Goal: Communication & Community: Answer question/provide support

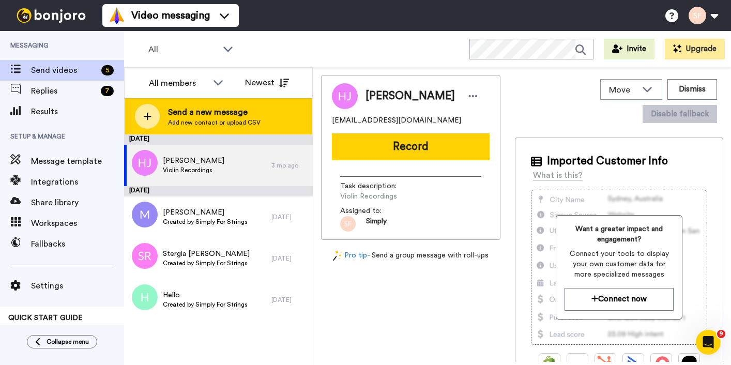
click at [144, 115] on icon at bounding box center [147, 116] width 8 height 9
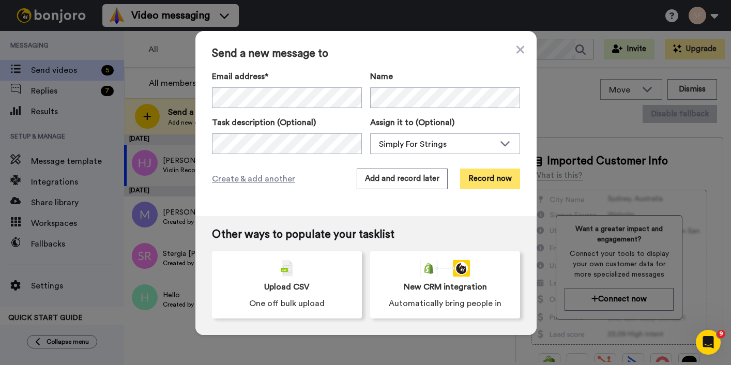
click at [486, 175] on button "Record now" at bounding box center [490, 179] width 60 height 21
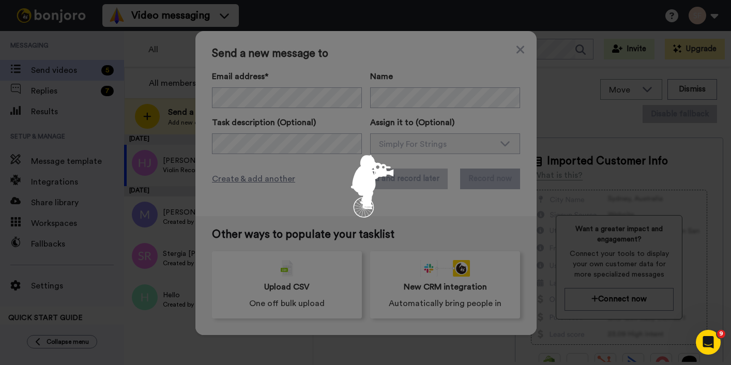
click at [486, 175] on div at bounding box center [365, 182] width 731 height 365
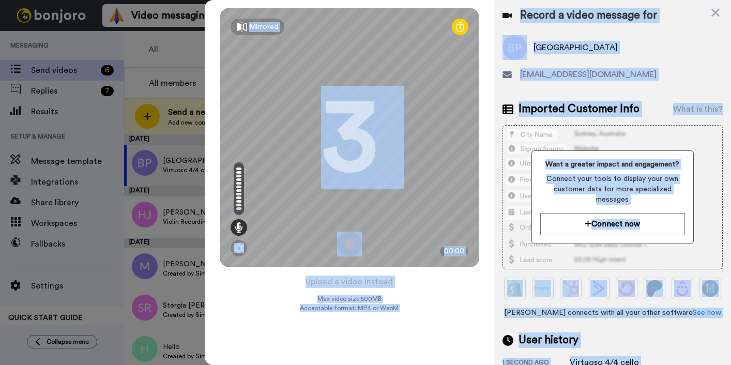
click at [351, 242] on img at bounding box center [349, 244] width 25 height 25
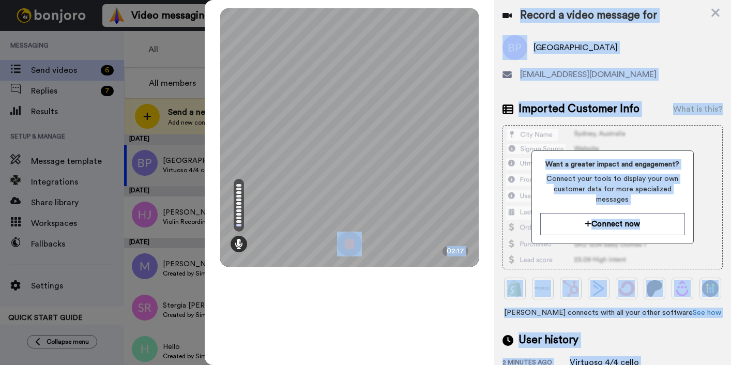
click at [348, 245] on img at bounding box center [349, 244] width 25 height 25
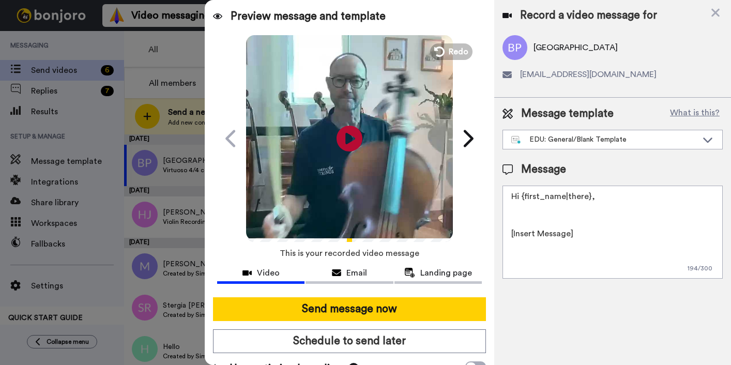
click at [626, 197] on textarea "Hi {first_name|there}, [Insert Message] All the best, Jacqui | Education Manage…" at bounding box center [613, 232] width 220 height 93
click at [351, 135] on icon "Play/Pause" at bounding box center [349, 138] width 27 height 49
click at [459, 86] on div "Play/Pause" at bounding box center [349, 138] width 259 height 207
click at [358, 118] on icon "Play/Pause" at bounding box center [349, 138] width 27 height 49
drag, startPoint x: 522, startPoint y: 196, endPoint x: 585, endPoint y: 200, distance: 62.7
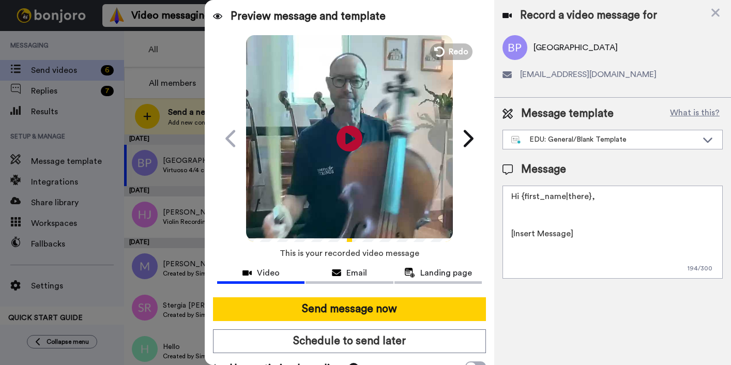
click at [585, 200] on textarea "Hi {first_name|there}, [Insert Message] All the best, Jacqui | Education Manage…" at bounding box center [613, 232] width 220 height 93
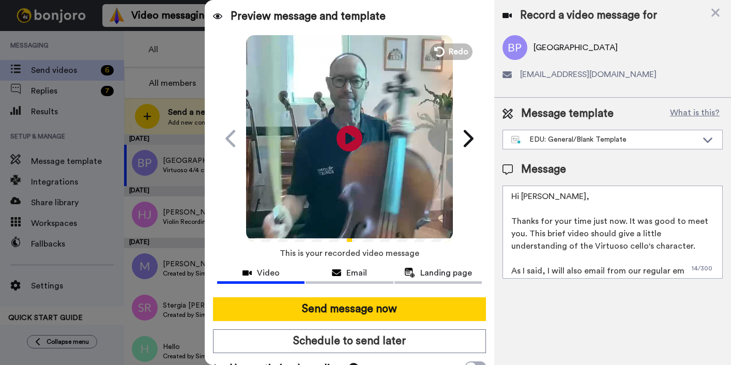
drag, startPoint x: 680, startPoint y: 273, endPoint x: 667, endPoint y: 271, distance: 13.0
click at [666, 271] on textarea "Hi Bomi, Thanks for your time just now. It was good to meet you. This brief vid…" at bounding box center [613, 232] width 220 height 93
click at [667, 271] on textarea "Hi Bomi, Thanks for your time just now. It was good to meet you. This brief vid…" at bounding box center [613, 232] width 220 height 93
click at [675, 272] on textarea "Hi Bomi, Thanks for your time just now. It was good to meet you. This brief vid…" at bounding box center [613, 232] width 220 height 93
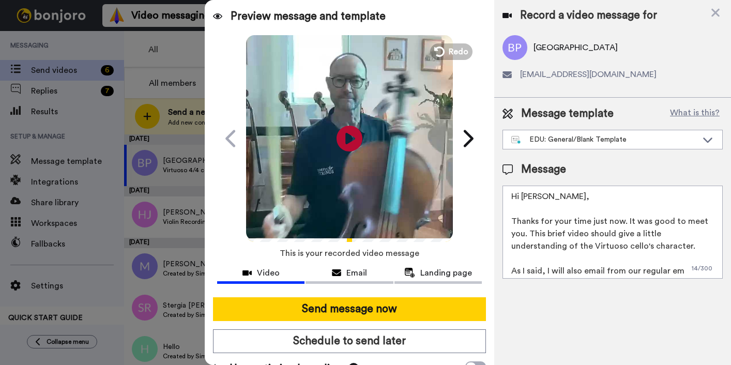
click at [675, 272] on textarea "Hi Bomi, Thanks for your time just now. It was good to meet you. This brief vid…" at bounding box center [613, 232] width 220 height 93
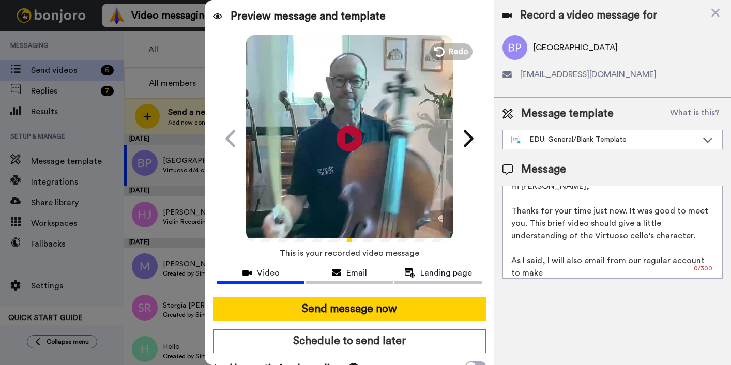
click at [611, 249] on textarea "Hi Bomi, Thanks for your time just now. It was good to meet you. This brief vid…" at bounding box center [613, 232] width 220 height 93
click at [554, 261] on textarea "Hi Bomi, Thanks for your time just now. It was good to meet you. This brief vid…" at bounding box center [613, 232] width 220 height 93
click at [527, 273] on textarea "Hi Bomi, Thanks for your time just now. It was good to meet you. This brief vid…" at bounding box center [613, 232] width 220 height 93
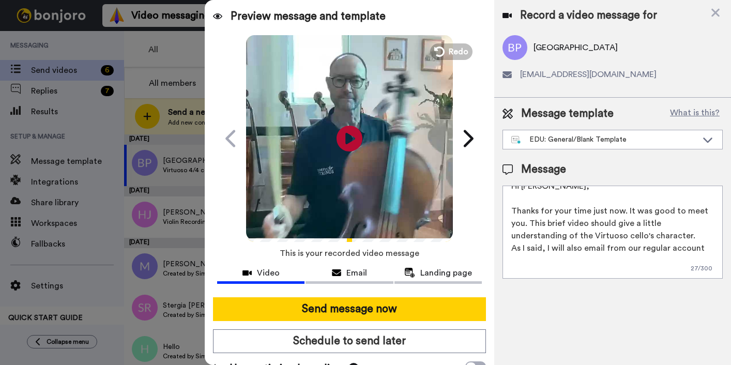
click at [702, 248] on textarea "Hi Bomi, Thanks for your time just now. It was good to meet you. This brief vid…" at bounding box center [613, 232] width 220 height 93
click at [511, 251] on textarea "Hi Bomi, Thanks for your time just now. It was good to meet you. This brief vid…" at bounding box center [613, 232] width 220 height 93
click at [528, 259] on textarea "Hi Bomi, Thanks for your time just now. It was good to meet you. This brief vid…" at bounding box center [613, 232] width 220 height 93
drag, startPoint x: 636, startPoint y: 237, endPoint x: 702, endPoint y: 265, distance: 71.8
click at [702, 265] on textarea "Hi Bomi, Thanks for your time just now. It was good to meet you. This brief vid…" at bounding box center [613, 232] width 220 height 93
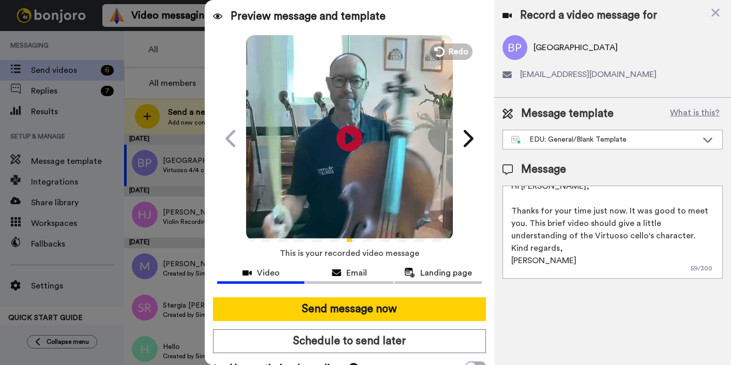
click at [596, 203] on textarea "Hi Bomi, Thanks for your time just now. It was good to meet you. This brief vid…" at bounding box center [613, 232] width 220 height 93
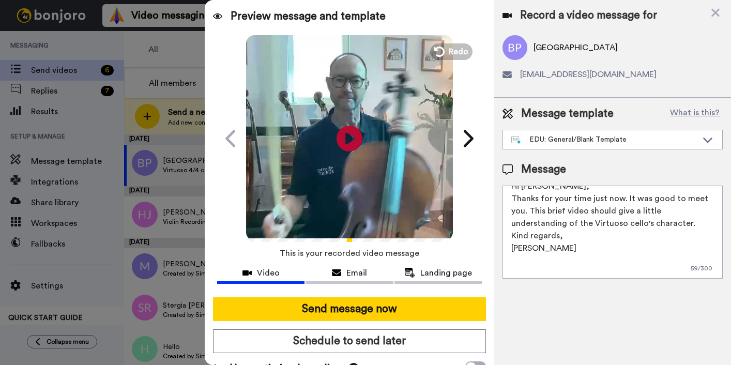
scroll to position [0, 0]
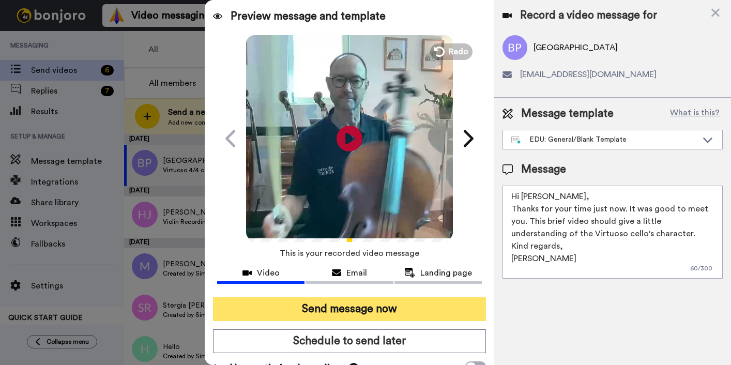
type textarea "Hi Bomi, Thanks for your time just now. It was good to meet you. This brief vid…"
click at [394, 306] on button "Send message now" at bounding box center [349, 309] width 273 height 24
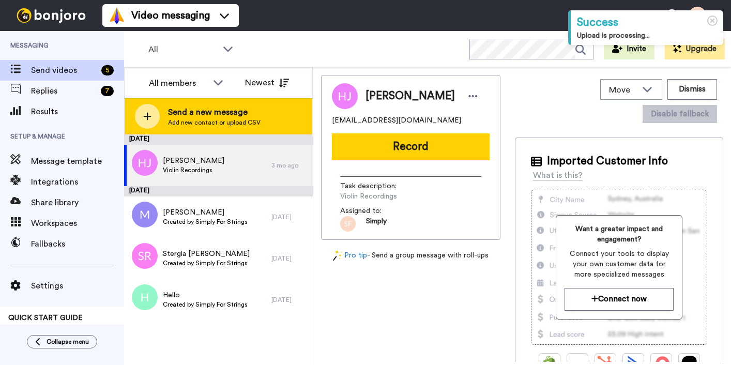
click at [150, 113] on icon at bounding box center [147, 116] width 8 height 9
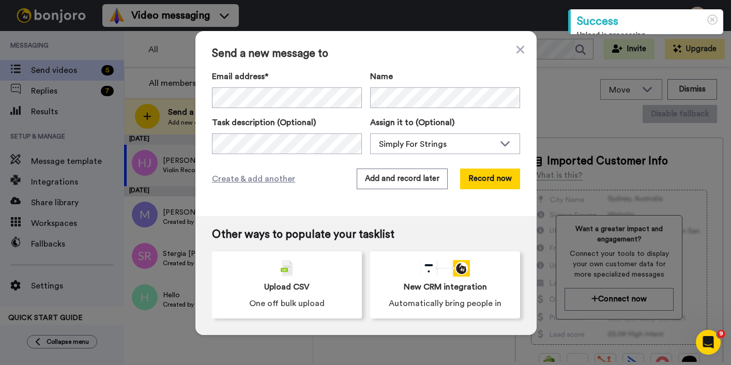
click at [346, 64] on div "Send a new message to Email address* Bomi Park <spring_park83@hotmail.com> Name…" at bounding box center [365, 123] width 341 height 185
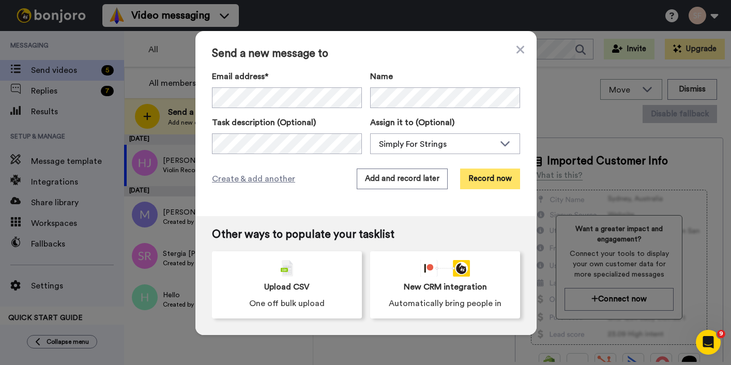
click at [484, 176] on button "Record now" at bounding box center [490, 179] width 60 height 21
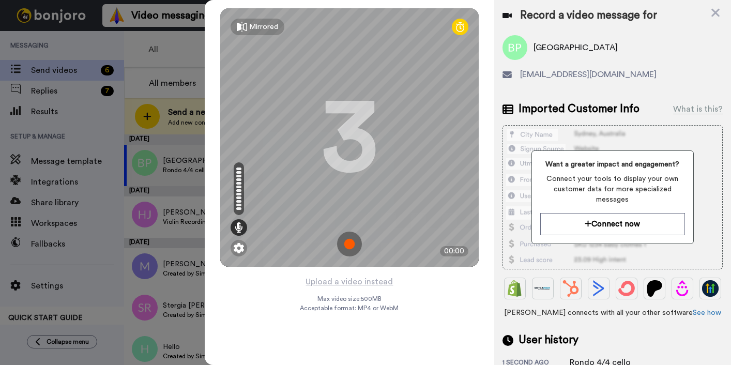
click at [350, 240] on img at bounding box center [349, 244] width 25 height 25
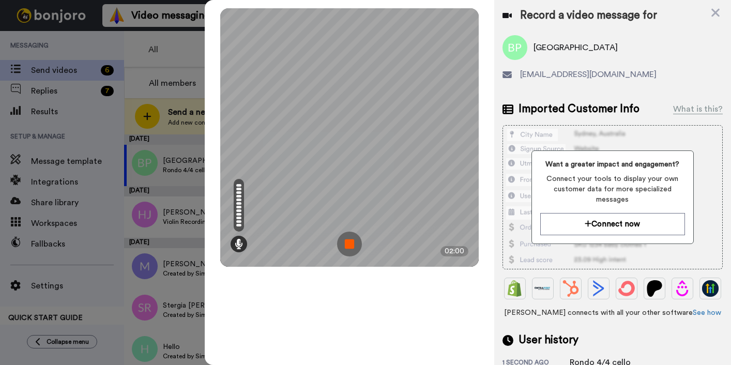
click at [352, 242] on img at bounding box center [349, 244] width 25 height 25
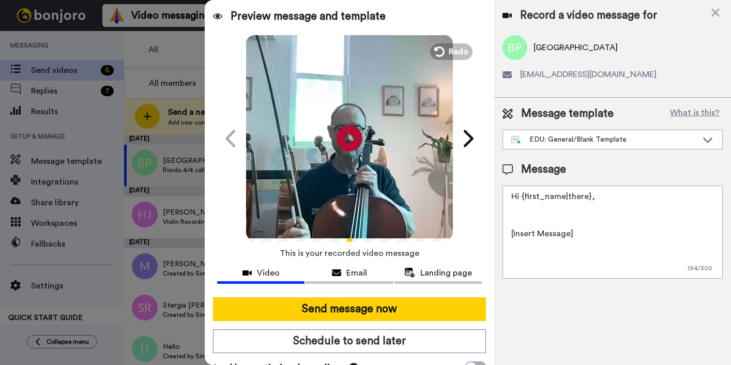
drag, startPoint x: 522, startPoint y: 198, endPoint x: 588, endPoint y: 200, distance: 66.7
click at [588, 200] on textarea "Hi {first_name|there}, [Insert Message] All the best, Jacqui | Education Manage…" at bounding box center [613, 232] width 220 height 93
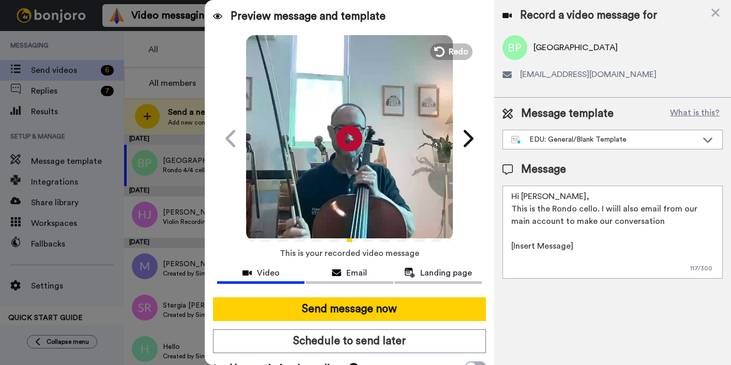
click at [591, 224] on textarea "Hi Bomi, This is the Rondo cello. I wiill also email from our main account to m…" at bounding box center [613, 232] width 220 height 93
click at [612, 209] on textarea "Hi Bomi, This is the Rondo cello. I wiill also email from our main account to m…" at bounding box center [613, 232] width 220 height 93
click at [687, 222] on textarea "Hi Bomi, This is the Rondo cello. I will also email from our main account to ma…" at bounding box center [613, 232] width 220 height 93
click at [564, 270] on textarea "Hi Bomi, This is the Rondo cello. I will also email from our main account to ma…" at bounding box center [613, 232] width 220 height 93
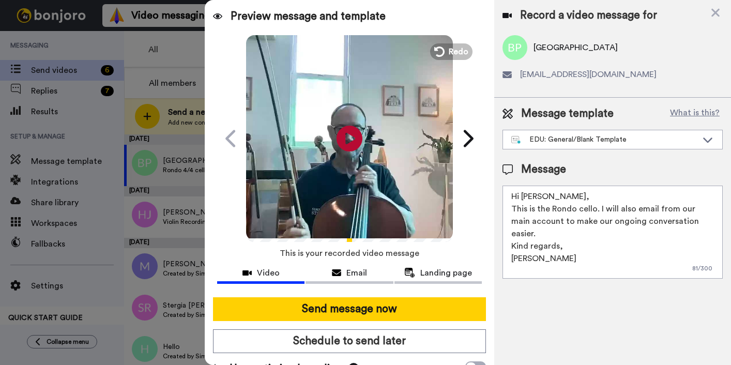
click at [564, 270] on textarea "Hi Bomi, This is the Rondo cello. I will also email from our main account to ma…" at bounding box center [613, 232] width 220 height 93
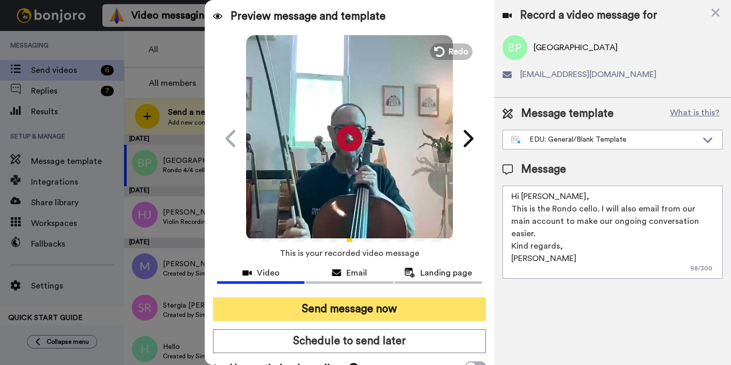
type textarea "Hi Bomi, This is the Rondo cello. I will also email from our main account to ma…"
click at [339, 309] on button "Send message now" at bounding box center [349, 309] width 273 height 24
